Goal: Check status: Check status

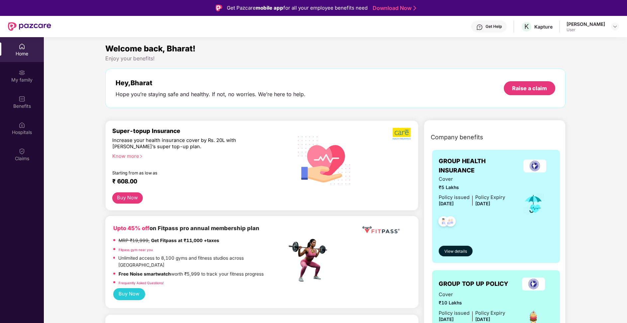
scroll to position [37, 0]
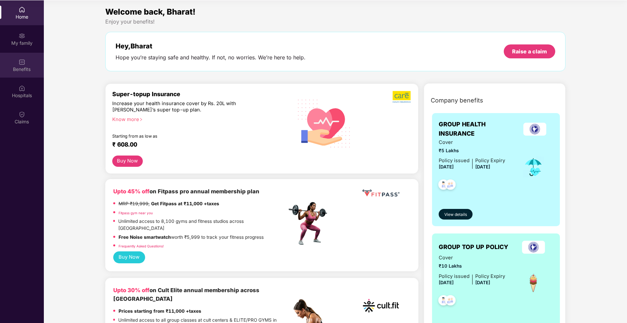
click at [23, 68] on div "Benefits" at bounding box center [22, 69] width 44 height 7
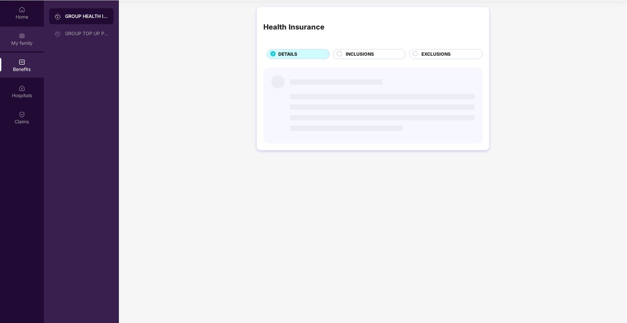
click at [28, 41] on div "My family" at bounding box center [22, 43] width 44 height 7
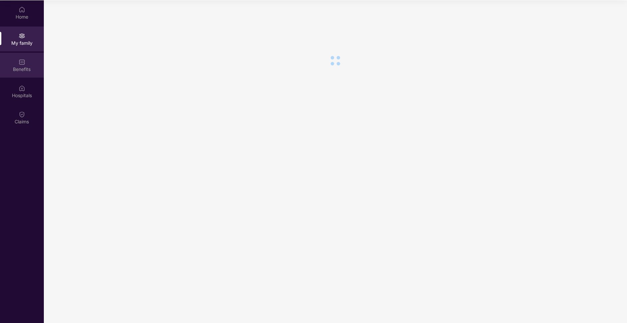
click at [26, 62] on div "Benefits" at bounding box center [22, 65] width 44 height 25
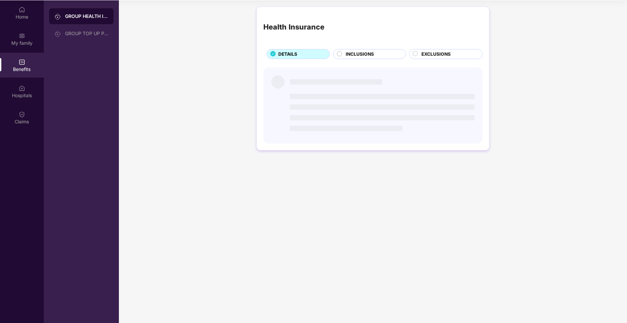
click at [80, 43] on div "GROUP HEALTH INSURANCE GROUP TOP UP POLICY" at bounding box center [81, 161] width 75 height 323
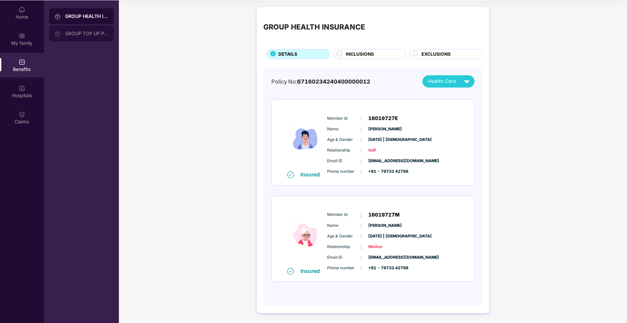
click at [82, 28] on div "GROUP TOP UP POLICY" at bounding box center [81, 34] width 64 height 16
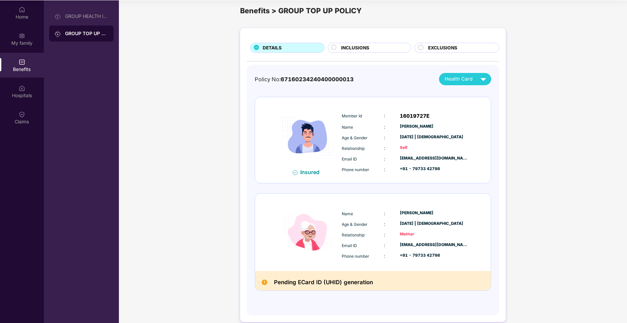
scroll to position [0, 0]
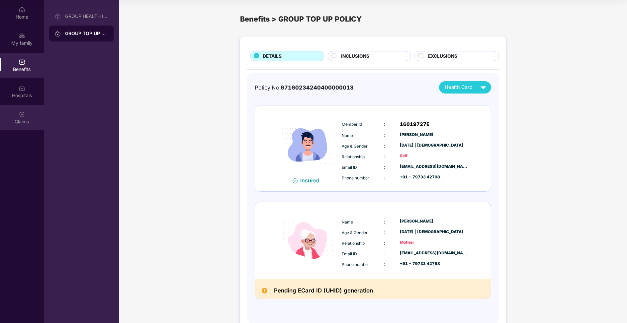
click at [38, 123] on div "Claims" at bounding box center [22, 122] width 44 height 7
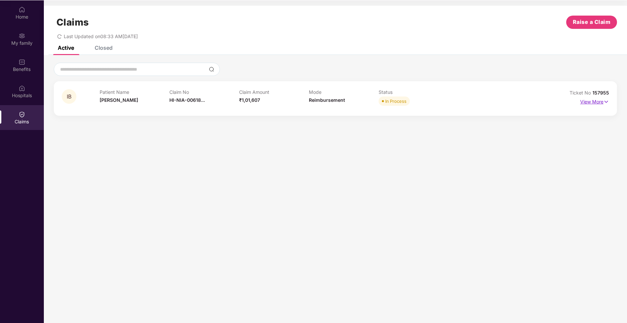
click at [594, 102] on p "View More" at bounding box center [594, 101] width 29 height 9
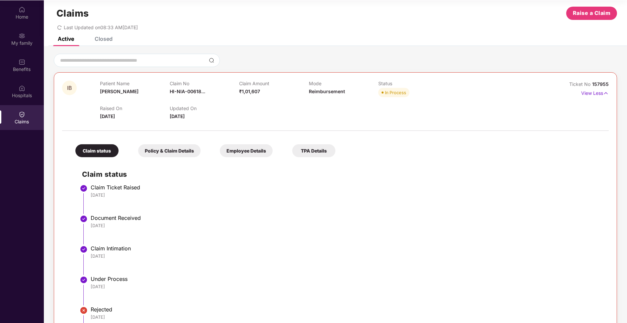
scroll to position [13, 0]
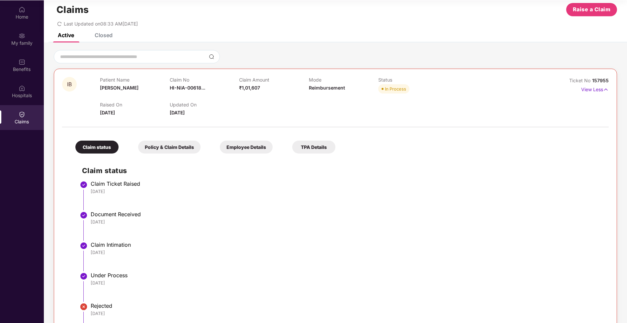
click at [200, 88] on span "HI-NIA-00618..." at bounding box center [188, 88] width 36 height 6
click at [196, 101] on div "HI-NIA-006186211(1)" at bounding box center [197, 101] width 57 height 11
copy div "HI-NIA-006186211(1)"
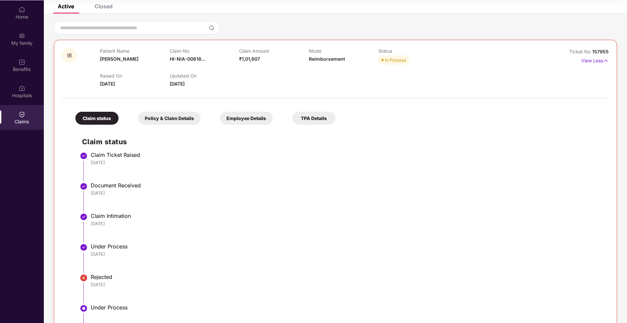
scroll to position [10, 0]
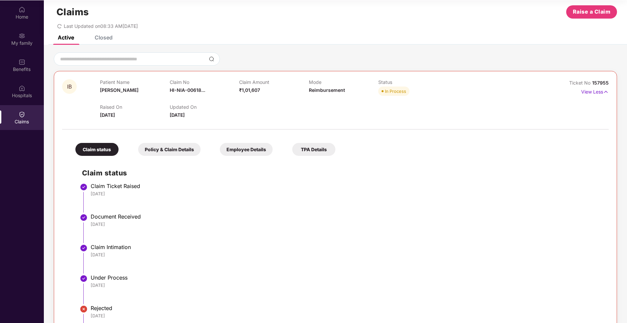
click at [174, 83] on p "Claim No" at bounding box center [205, 82] width 70 height 6
click at [180, 86] on div "Claim No HI-NIA-00618..." at bounding box center [205, 88] width 70 height 18
click at [189, 89] on span "HI-NIA-00618..." at bounding box center [188, 90] width 36 height 6
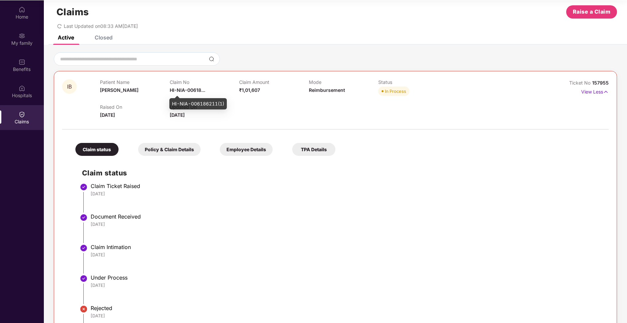
click at [190, 101] on div "HI-NIA-006186211(1)" at bounding box center [197, 103] width 57 height 11
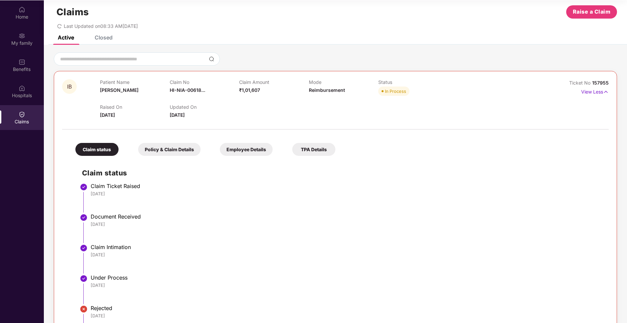
click at [408, 97] on div "Status In Process" at bounding box center [413, 88] width 70 height 18
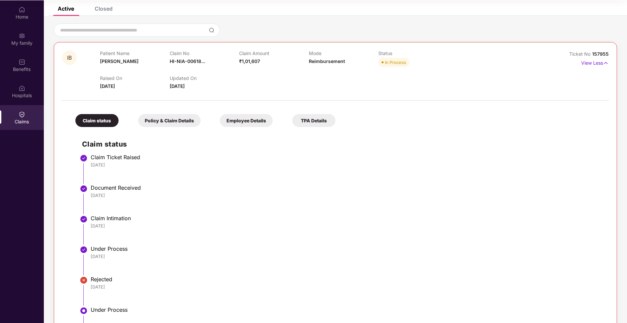
scroll to position [110, 0]
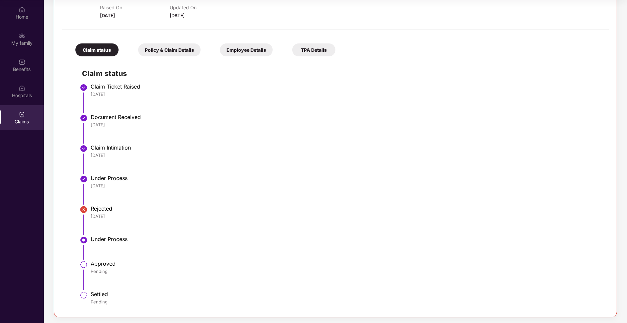
click at [110, 236] on div "Under Process" at bounding box center [346, 239] width 511 height 7
click at [162, 43] on div "Policy & Claim Details" at bounding box center [169, 49] width 62 height 13
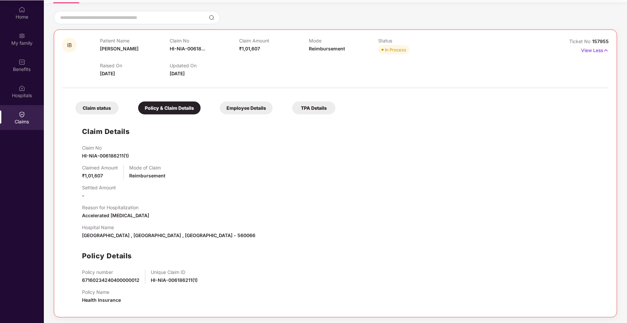
click at [236, 108] on div "Employee Details" at bounding box center [246, 108] width 53 height 13
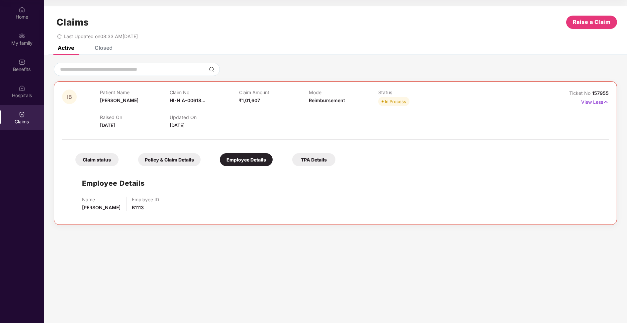
click at [167, 147] on div "Claim status Policy & Claim Details Employee Details TPA Details" at bounding box center [202, 157] width 267 height 20
click at [168, 161] on div "Policy & Claim Details" at bounding box center [169, 159] width 62 height 13
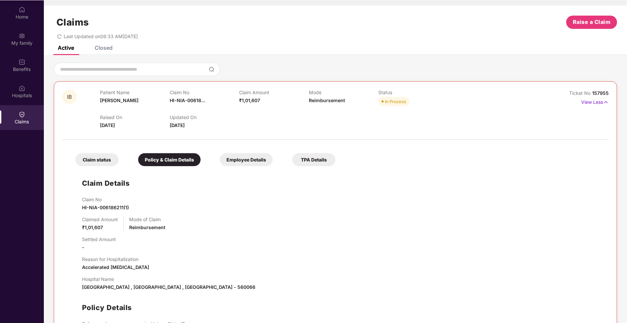
click at [286, 145] on div "Claim status Policy & Claim Details Employee Details TPA Details Claim Details …" at bounding box center [335, 252] width 546 height 218
click at [266, 152] on div "Claim status Policy & Claim Details Employee Details TPA Details" at bounding box center [202, 157] width 267 height 20
click at [252, 160] on div "Employee Details" at bounding box center [246, 159] width 53 height 13
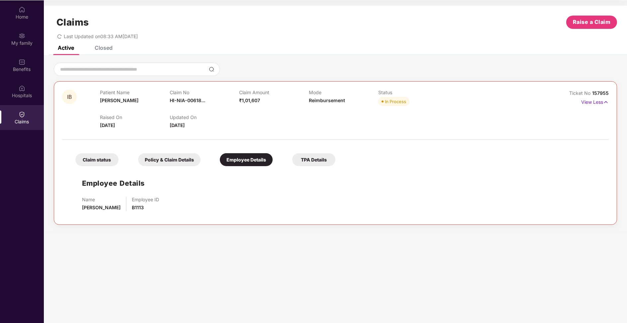
click at [357, 176] on div "Employee Details Name [PERSON_NAME] Employee ID B1113" at bounding box center [335, 193] width 533 height 47
click at [321, 154] on div "TPA Details" at bounding box center [313, 159] width 43 height 13
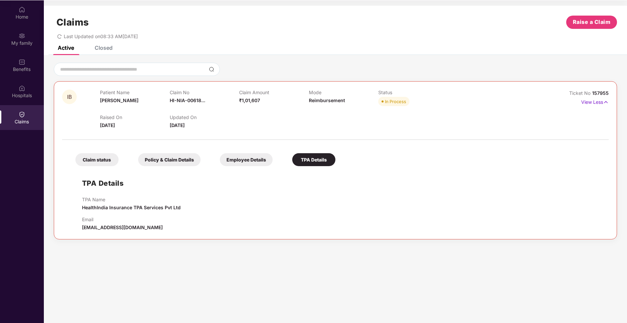
click at [101, 163] on div "Claim status" at bounding box center [96, 159] width 43 height 13
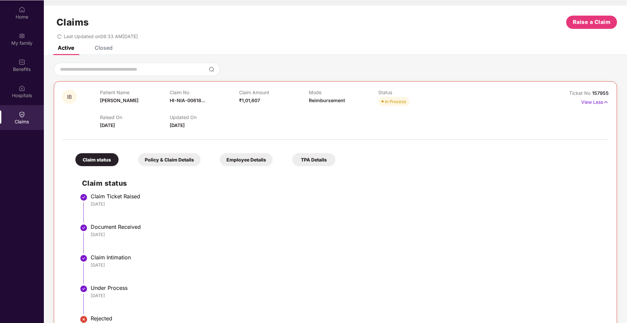
click at [101, 50] on div "Closed" at bounding box center [104, 47] width 18 height 7
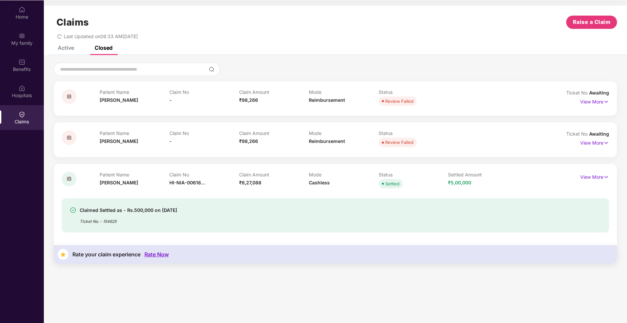
click at [25, 78] on div "Home My family Benefits Hospitals Claims" at bounding box center [22, 65] width 44 height 131
click at [27, 103] on div "Hospitals" at bounding box center [22, 91] width 44 height 25
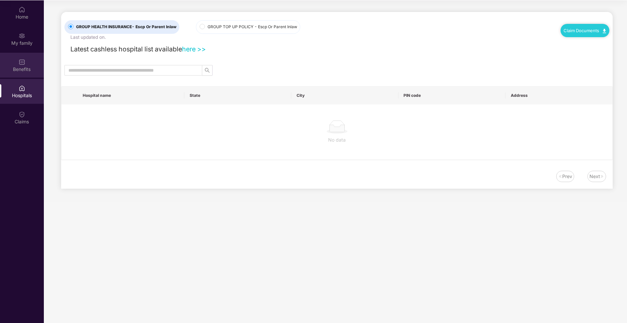
click at [34, 56] on div "Benefits" at bounding box center [22, 65] width 44 height 25
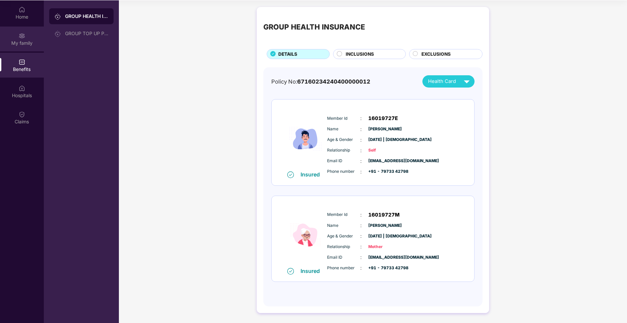
click at [28, 44] on div "My family" at bounding box center [22, 43] width 44 height 7
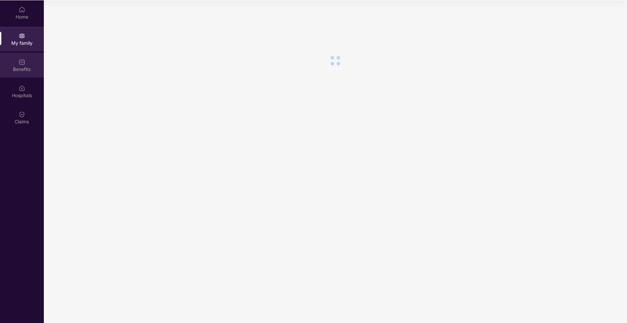
click at [19, 66] on div "Benefits" at bounding box center [22, 69] width 44 height 7
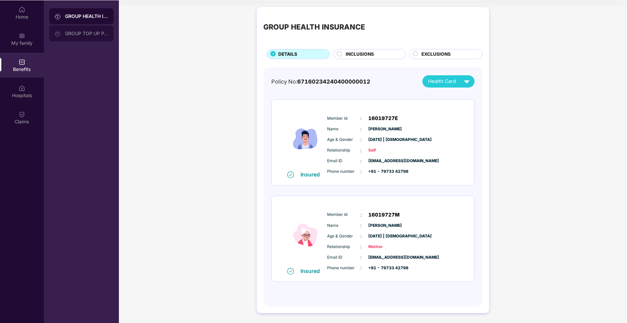
click at [89, 36] on div "GROUP TOP UP POLICY" at bounding box center [86, 33] width 43 height 5
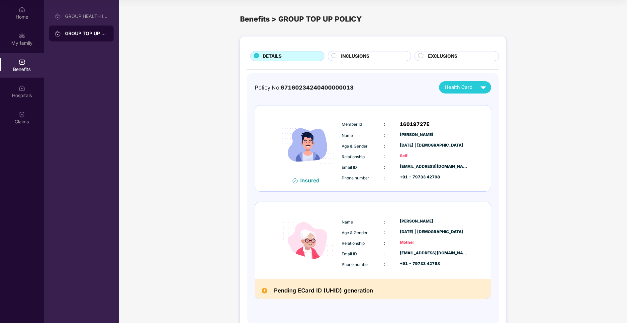
click at [454, 95] on div "Policy No: 67160234240400000013 Health Card Insured Member Id : 16019727E Name …" at bounding box center [373, 195] width 236 height 228
click at [458, 89] on span "Health Card" at bounding box center [459, 88] width 28 height 8
click at [381, 60] on div "INCLUSIONS" at bounding box center [370, 56] width 84 height 10
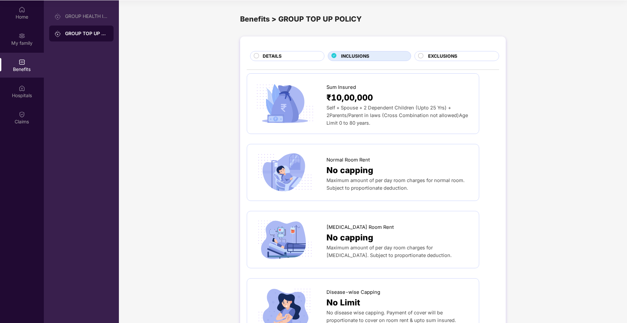
click at [312, 55] on div "DETAILS" at bounding box center [289, 57] width 61 height 8
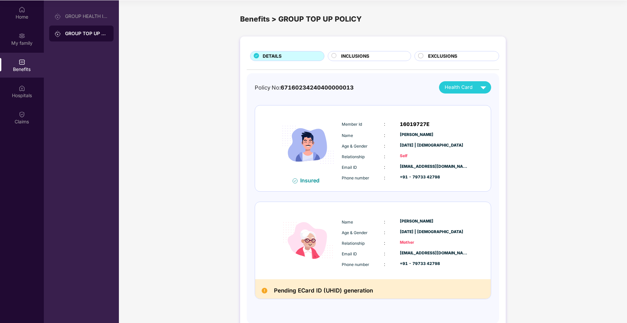
click at [448, 55] on span "EXCLUSIONS" at bounding box center [442, 56] width 29 height 7
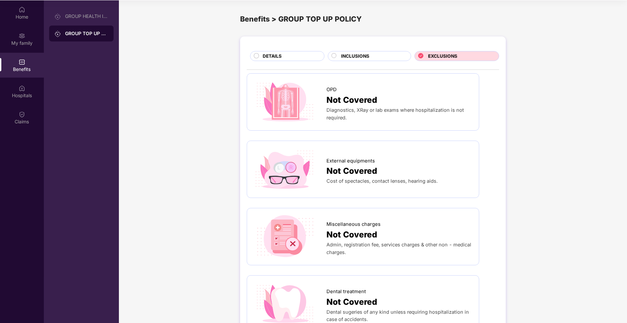
click at [290, 57] on div "DETAILS" at bounding box center [289, 57] width 61 height 8
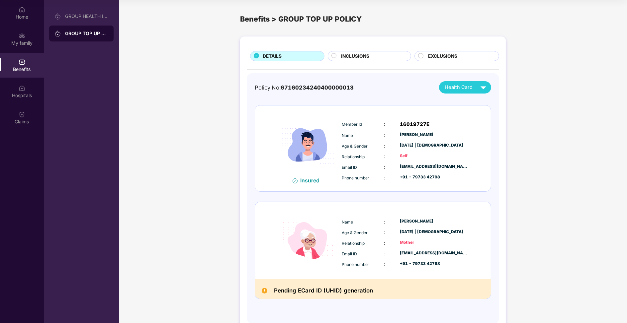
scroll to position [16, 0]
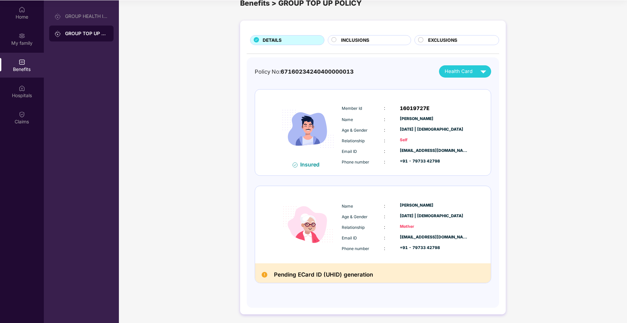
click at [314, 284] on div "Policy No: 67160234240400000013 Health Card Insured Member Id : 16019727E Name …" at bounding box center [373, 179] width 236 height 228
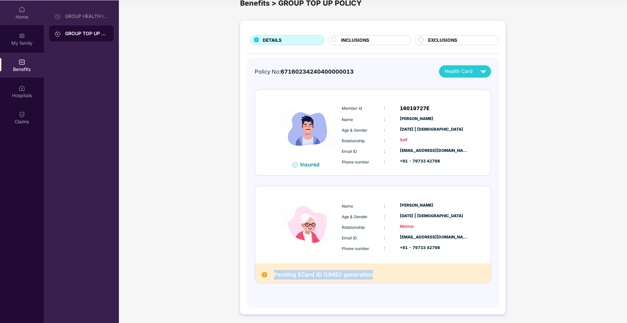
click at [30, 14] on div "Home" at bounding box center [22, 17] width 44 height 7
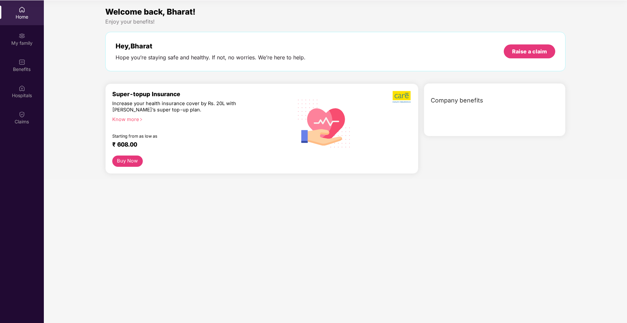
scroll to position [0, 0]
